Goal: Task Accomplishment & Management: Complete application form

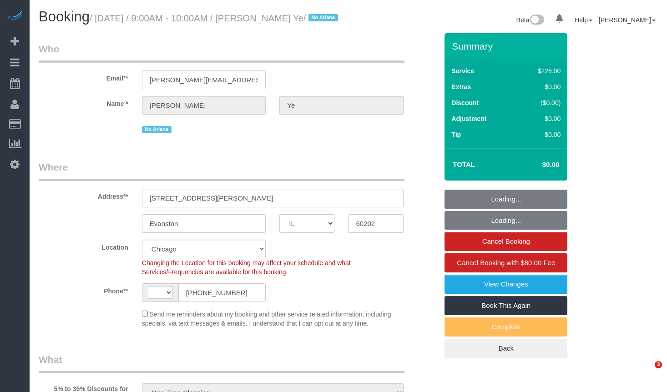
select select "IL"
select select "string:cash"
select select "number:1"
select select "number:69"
select select "number:139"
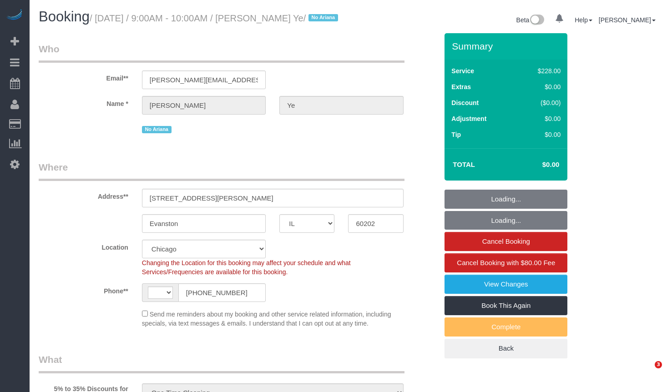
select select "number:104"
select select "object:1107"
select select "string:[GEOGRAPHIC_DATA]"
select select "512"
select select "3"
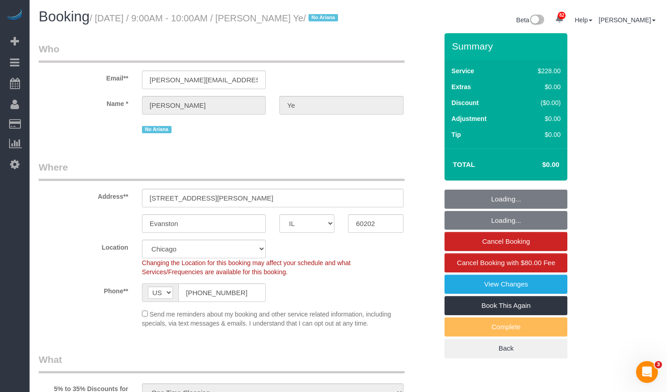
select select "3"
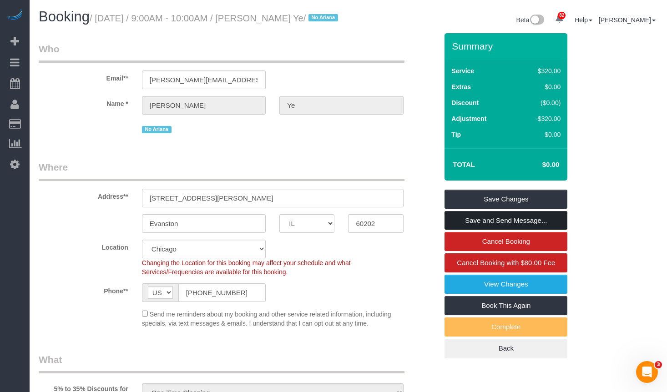
scroll to position [45, 0]
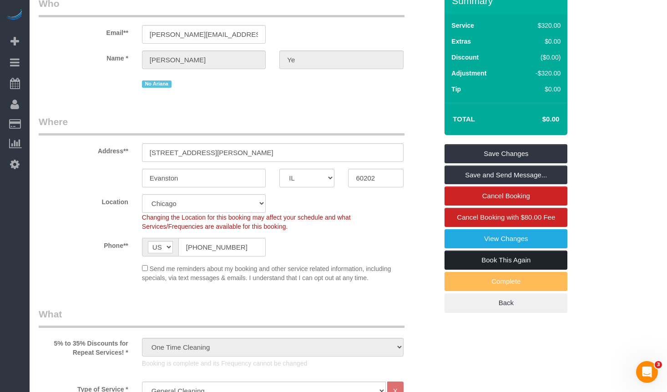
click at [520, 270] on link "Book This Again" at bounding box center [505, 260] width 123 height 19
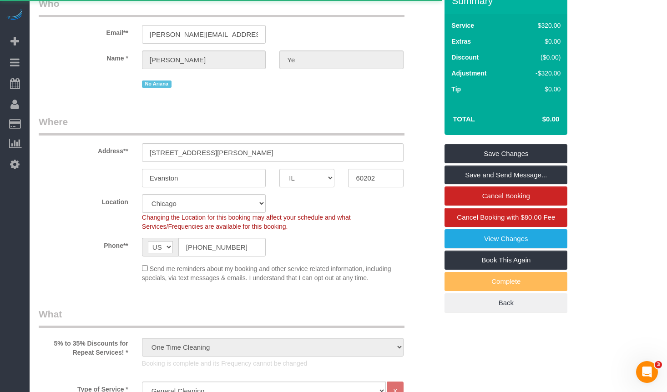
select select "IL"
select select "string:fspay"
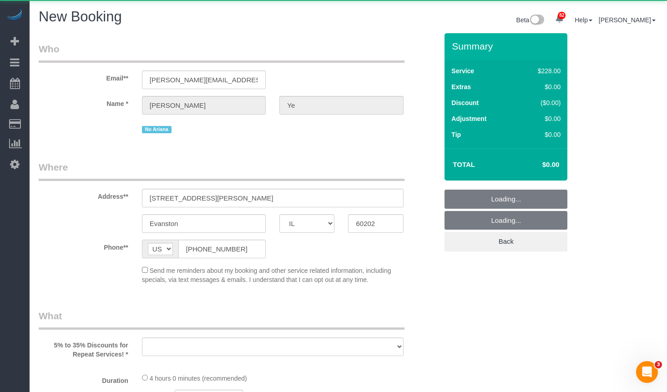
select select "number:1"
select select "number:69"
select select "number:139"
select select "number:104"
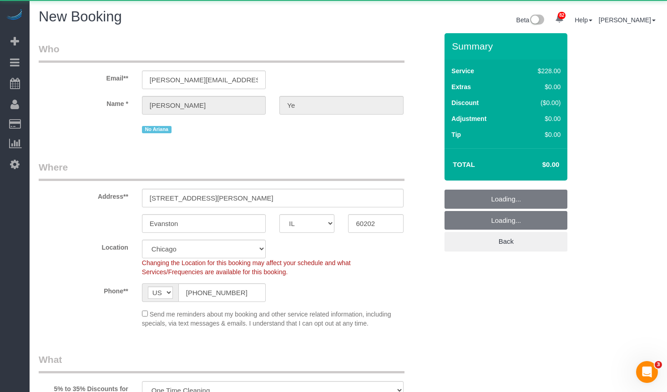
select select "object:1932"
select select "512"
select select "3"
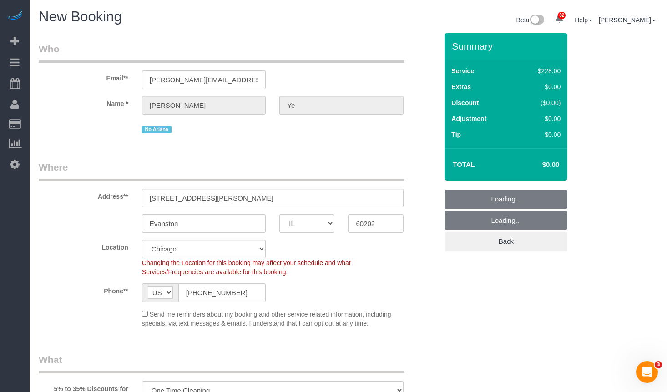
select select "object:2173"
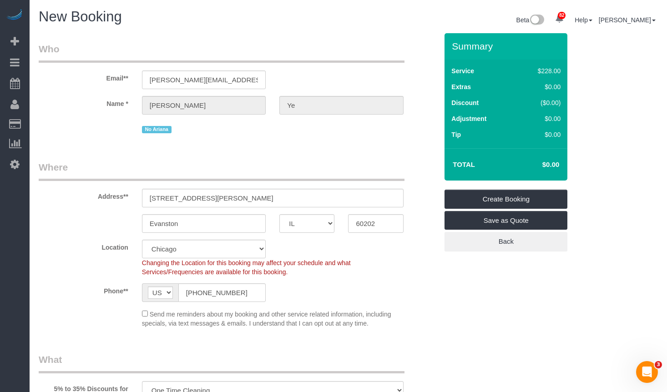
select select "3"
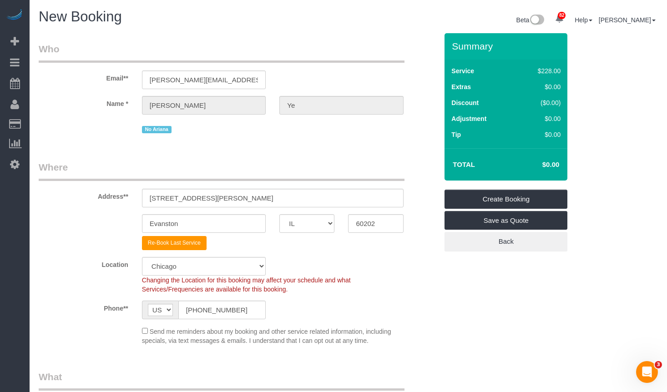
select select "object:2254"
select select "3"
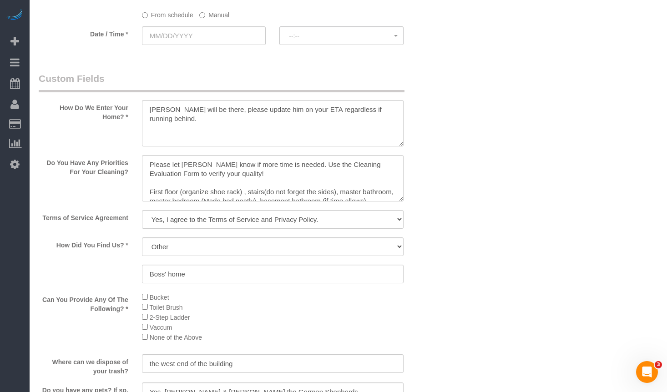
scroll to position [1091, 0]
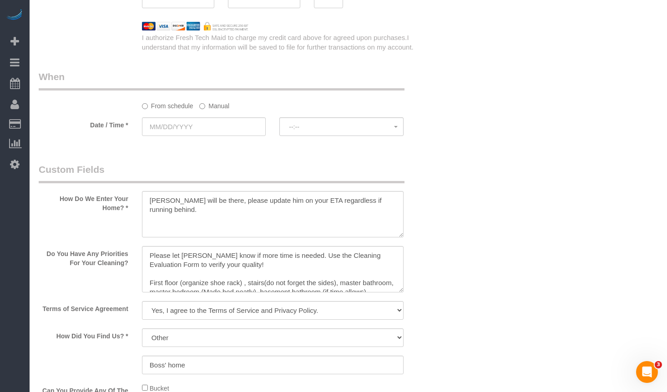
click at [225, 105] on label "Manual" at bounding box center [214, 104] width 30 height 12
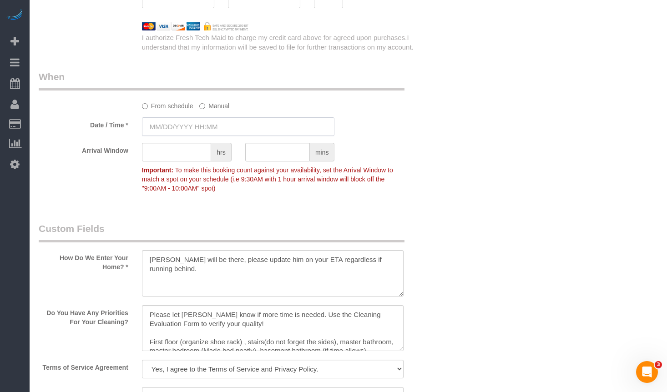
click at [214, 128] on input "text" at bounding box center [238, 126] width 193 height 19
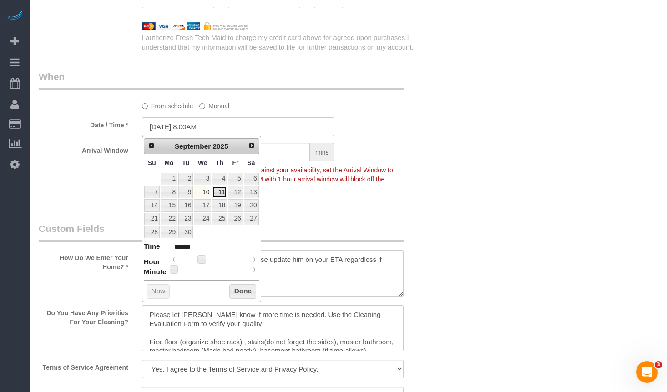
click at [220, 193] on link "11" at bounding box center [219, 192] width 15 height 12
click at [407, 144] on div "Arrival Window hrs mins Important: To make this booking count against your avai…" at bounding box center [238, 170] width 412 height 54
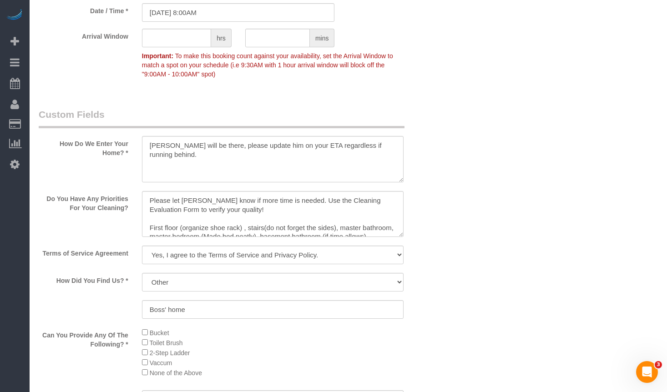
scroll to position [1160, 0]
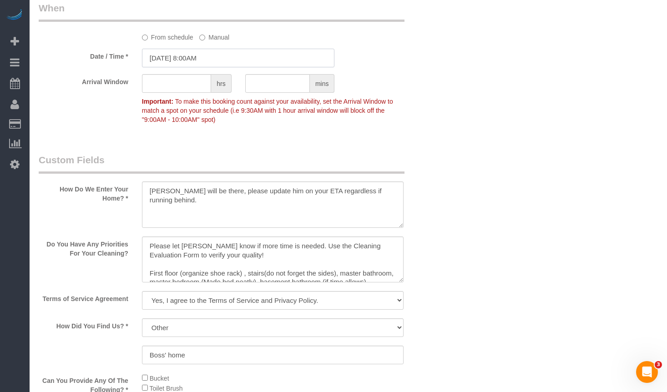
click at [219, 60] on input "09/11/2025 8:00AM" at bounding box center [238, 58] width 193 height 19
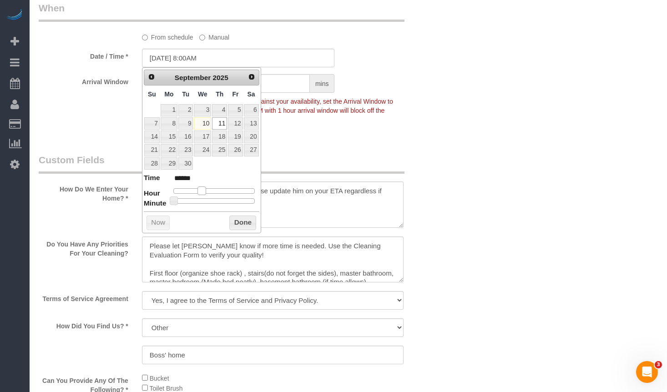
type input "09/11/2025 9:00AM"
type input "******"
click at [207, 190] on span at bounding box center [205, 190] width 8 height 8
click at [245, 221] on button "Done" at bounding box center [242, 223] width 27 height 15
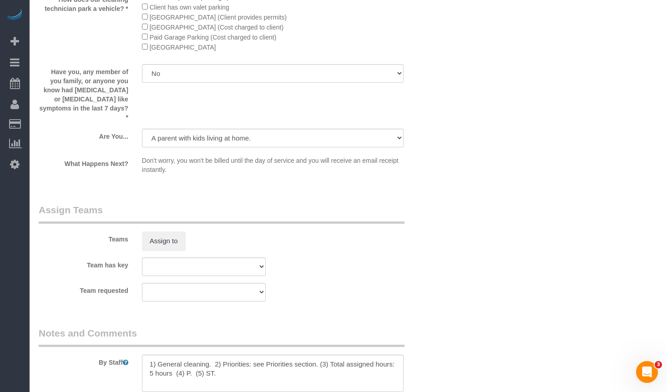
scroll to position [1706, 0]
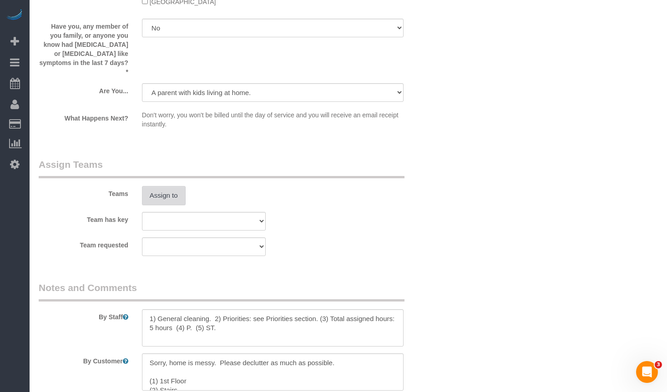
click at [171, 189] on button "Assign to" at bounding box center [164, 195] width 44 height 19
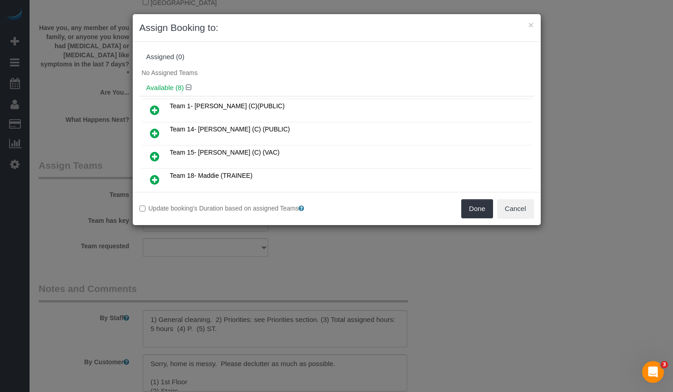
scroll to position [45, 0]
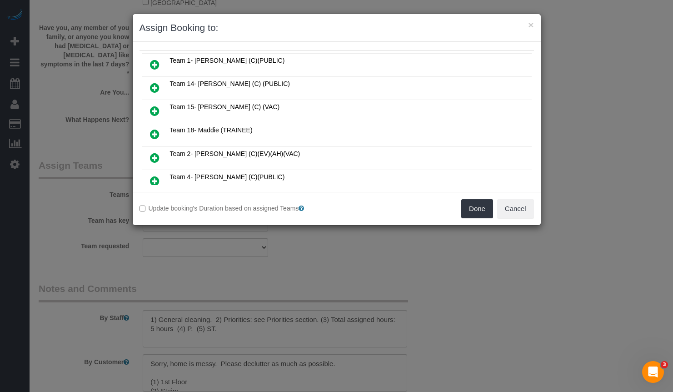
click at [155, 111] on icon at bounding box center [155, 111] width 10 height 11
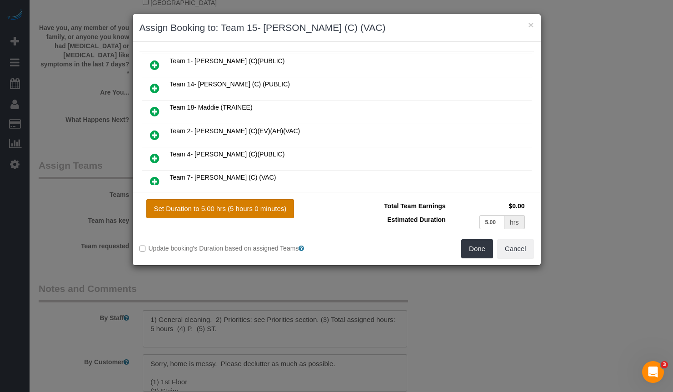
click at [266, 206] on button "Set Duration to 5.00 hrs (5 hours 0 minutes)" at bounding box center [220, 208] width 148 height 19
type input "5.00"
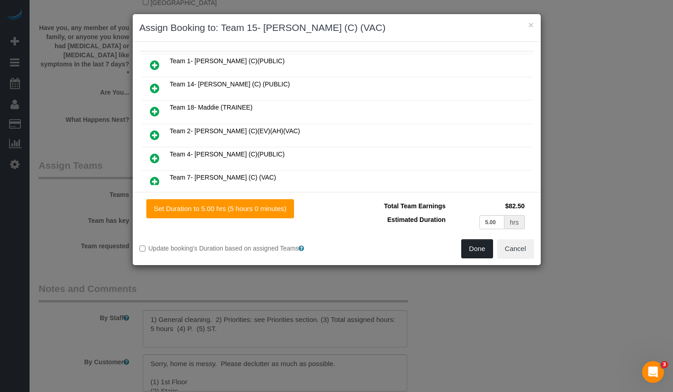
click at [482, 247] on button "Done" at bounding box center [478, 248] width 32 height 19
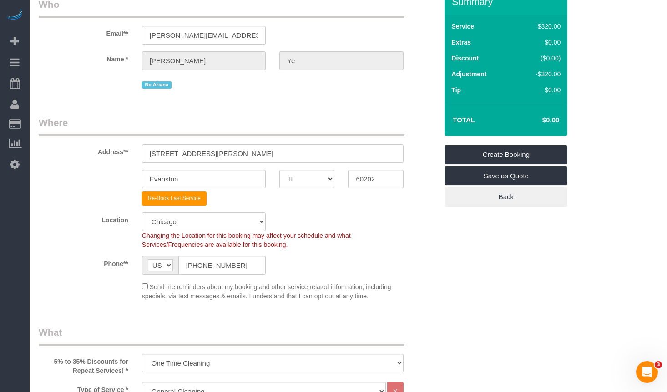
scroll to position [0, 0]
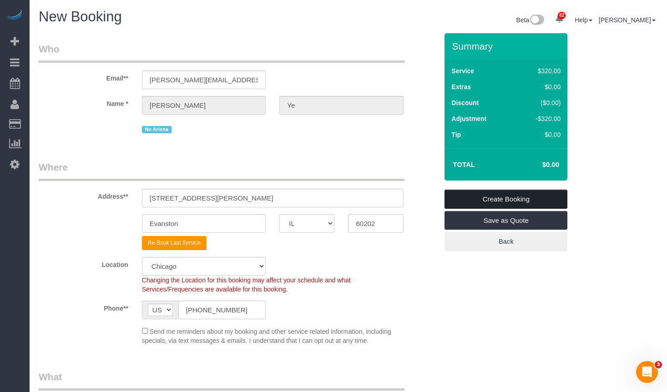
click at [521, 202] on link "Create Booking" at bounding box center [505, 199] width 123 height 19
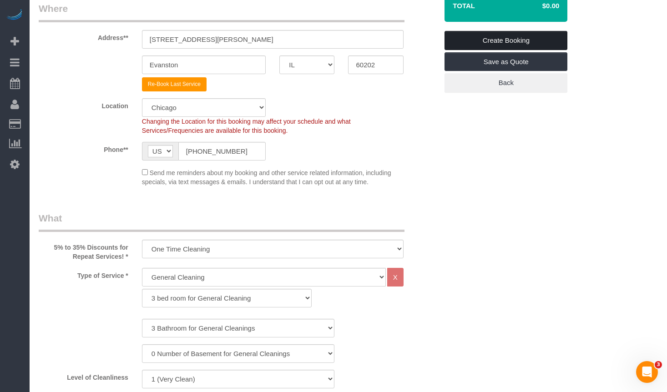
scroll to position [100, 0]
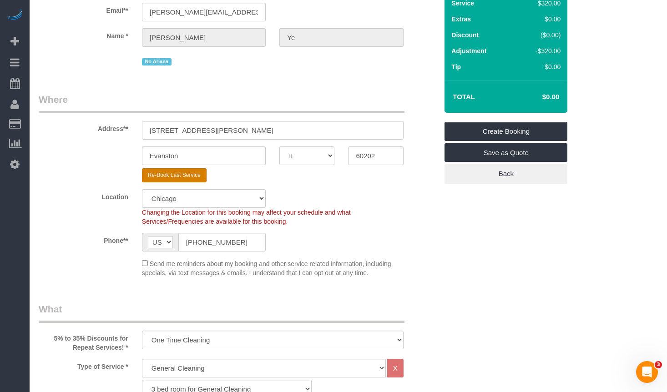
click at [188, 177] on button "Re-Book Last Service" at bounding box center [174, 175] width 65 height 14
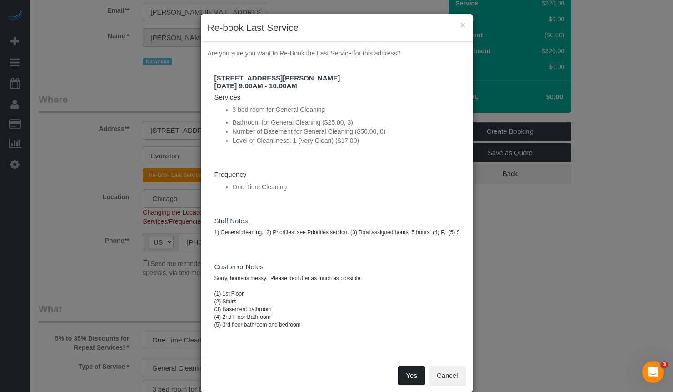
click at [409, 378] on button "Yes" at bounding box center [411, 375] width 26 height 19
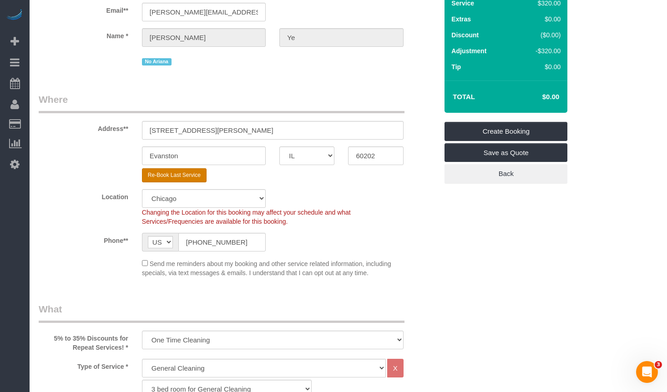
select select "string:cash"
select select "512"
select select "3"
select select "object:3066"
select select "number:1"
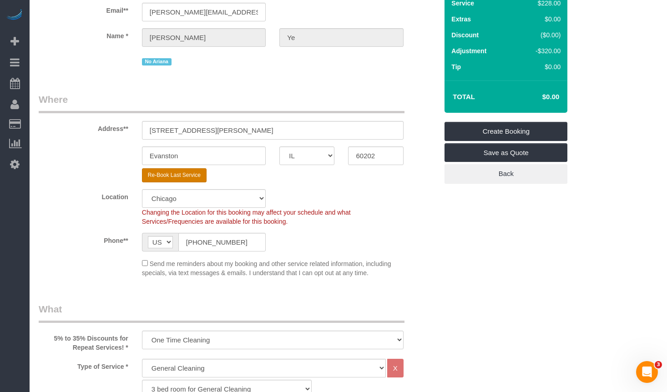
select select "number:69"
select select "number:139"
select select "number:104"
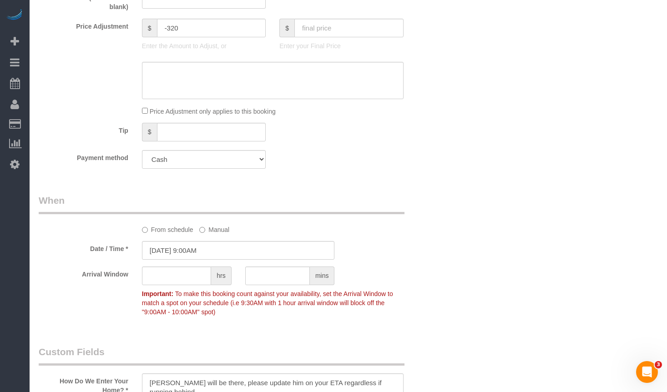
scroll to position [1046, 0]
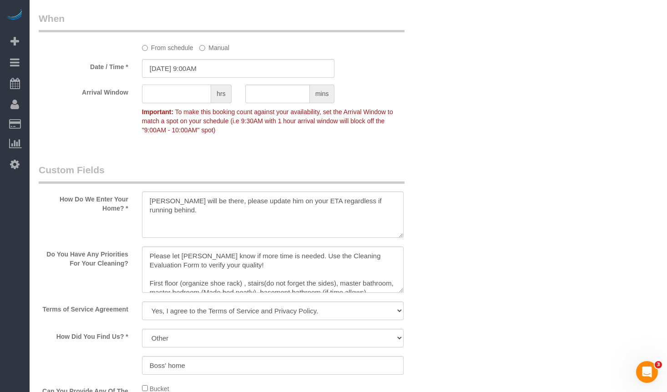
click at [186, 92] on input "text" at bounding box center [176, 94] width 69 height 19
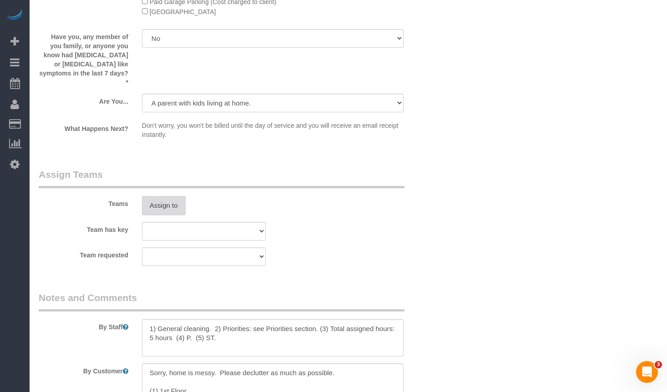
type input "1"
click at [179, 197] on button "Assign to" at bounding box center [164, 205] width 44 height 19
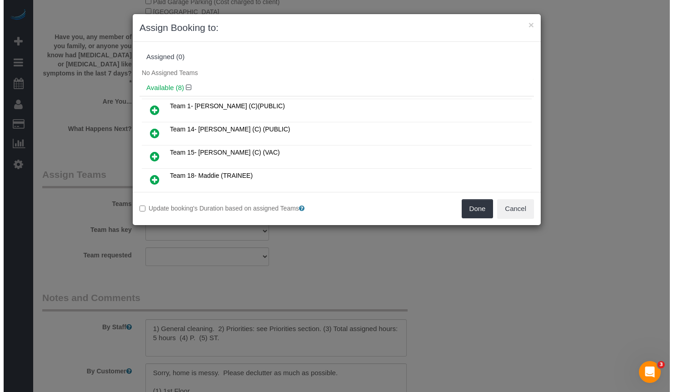
scroll to position [1591, 0]
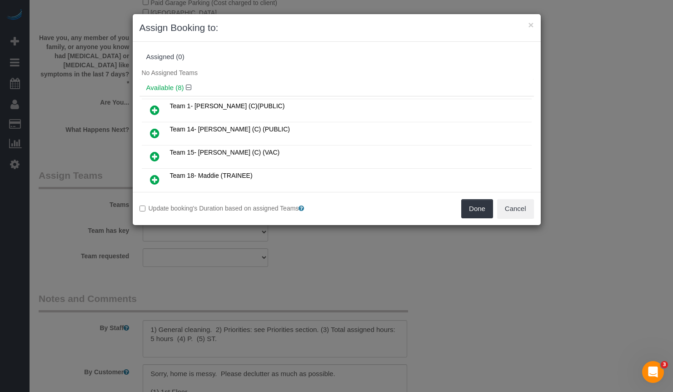
click at [154, 156] on icon at bounding box center [155, 156] width 10 height 11
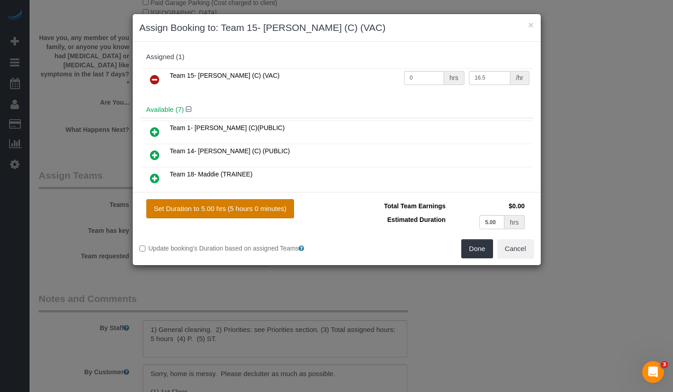
click at [244, 216] on button "Set Duration to 5.00 hrs (5 hours 0 minutes)" at bounding box center [220, 208] width 148 height 19
type input "5.00"
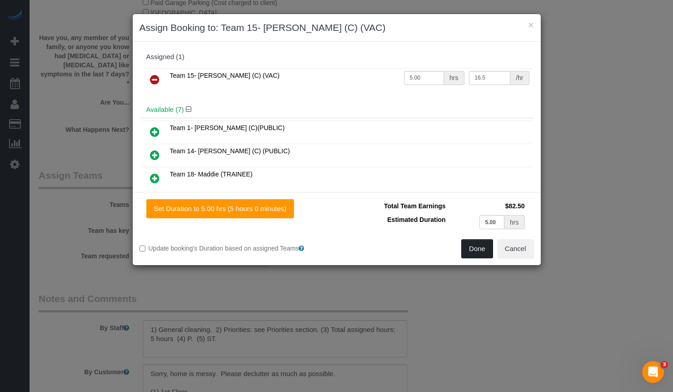
click at [467, 248] on button "Done" at bounding box center [478, 248] width 32 height 19
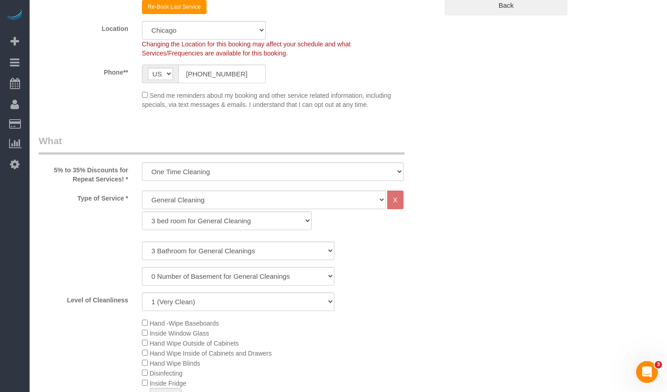
scroll to position [0, 0]
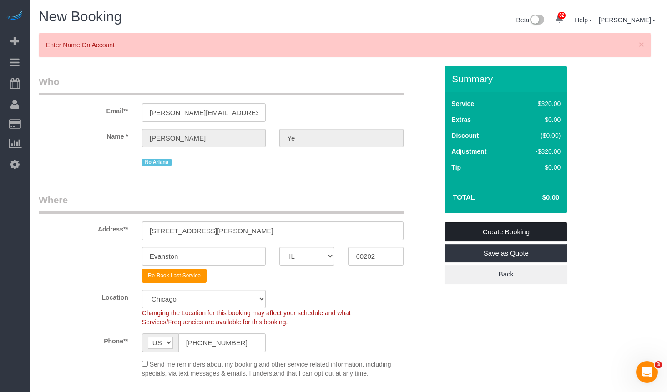
click at [524, 234] on link "Create Booking" at bounding box center [505, 231] width 123 height 19
